Goal: Task Accomplishment & Management: Manage account settings

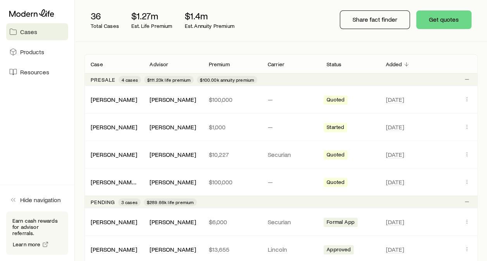
scroll to position [95, 0]
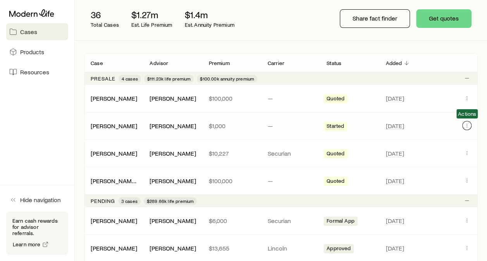
click at [468, 126] on icon "Client cases" at bounding box center [466, 125] width 6 height 6
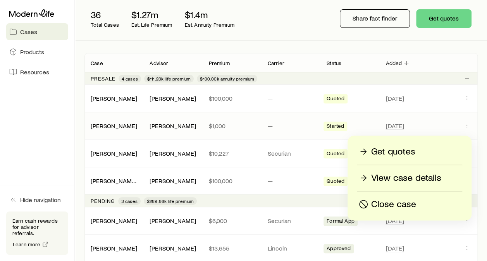
click at [169, 131] on div "[PERSON_NAME] [PERSON_NAME] $1,000 — Started [DATE]" at bounding box center [280, 125] width 393 height 27
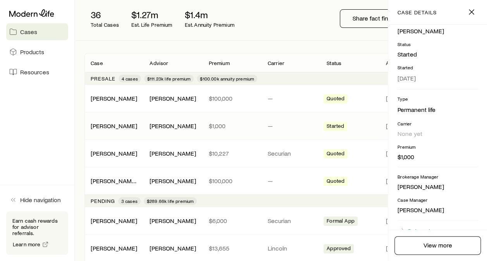
scroll to position [93, 0]
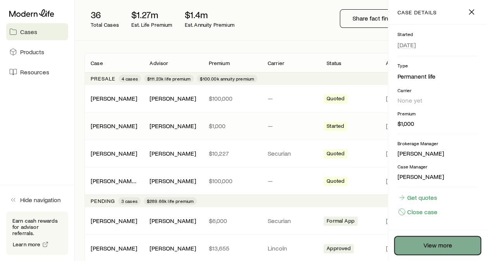
click at [451, 239] on link "View more" at bounding box center [437, 245] width 86 height 19
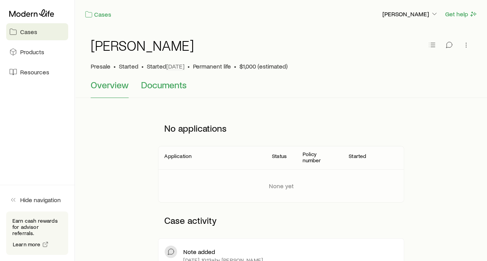
click at [156, 84] on span "Documents" at bounding box center [164, 84] width 46 height 11
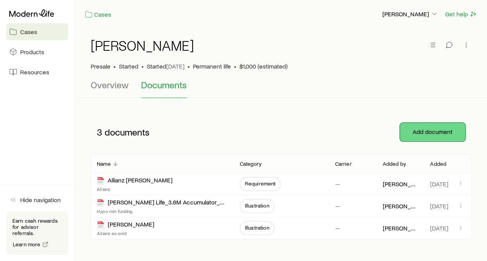
click at [427, 131] on button "Add document" at bounding box center [432, 132] width 65 height 19
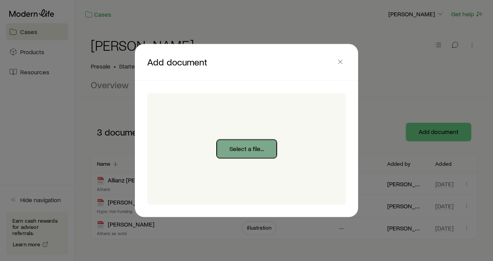
click at [252, 148] on button "Select a file..." at bounding box center [246, 149] width 60 height 19
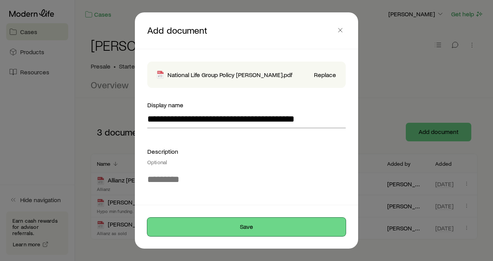
click at [319, 225] on button "Save" at bounding box center [246, 227] width 198 height 19
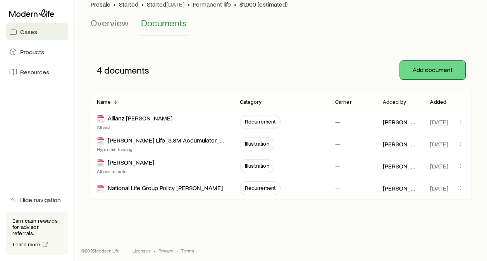
scroll to position [62, 0]
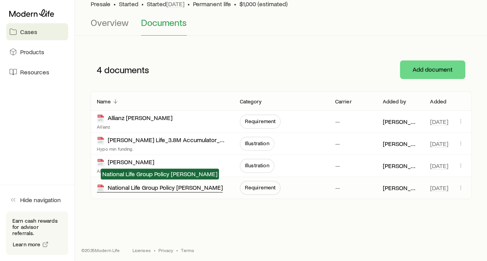
click at [183, 184] on div "National Life Group Policy [PERSON_NAME]" at bounding box center [160, 188] width 126 height 9
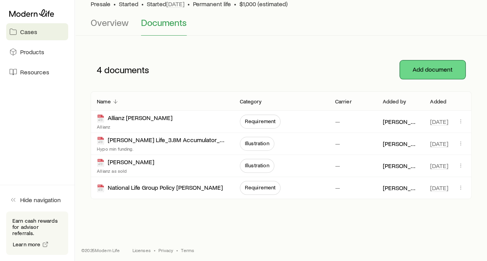
click at [417, 70] on button "Add document" at bounding box center [432, 69] width 65 height 19
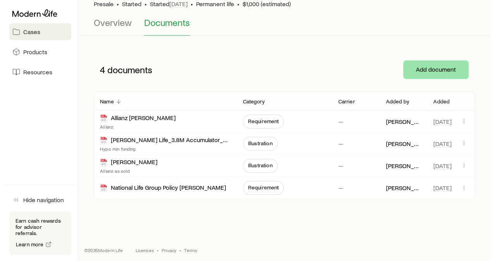
scroll to position [0, 0]
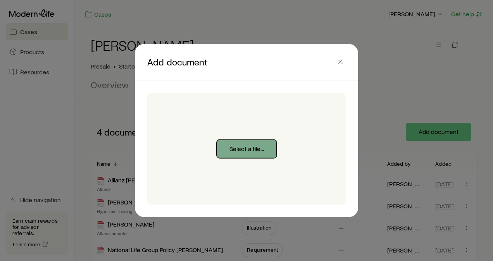
click at [255, 144] on button "Select a file..." at bounding box center [246, 149] width 60 height 19
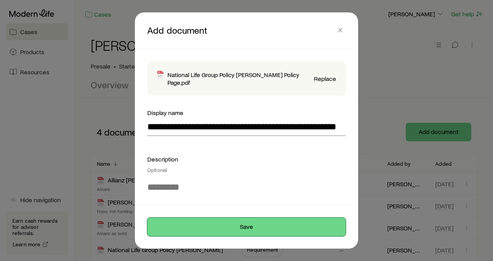
click at [298, 232] on button "Save" at bounding box center [246, 227] width 198 height 19
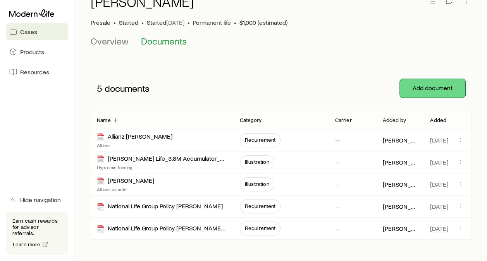
scroll to position [44, 0]
